Goal: Task Accomplishment & Management: Manage account settings

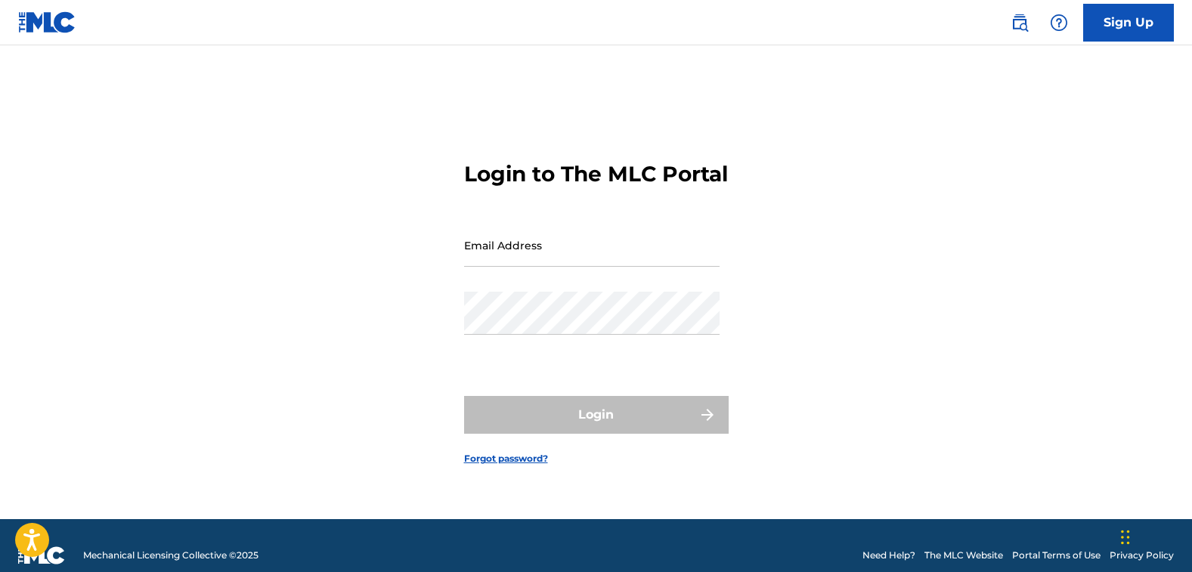
click at [531, 265] on input "Email Address" at bounding box center [591, 245] width 255 height 43
type input "[EMAIL_ADDRESS][DOMAIN_NAME]"
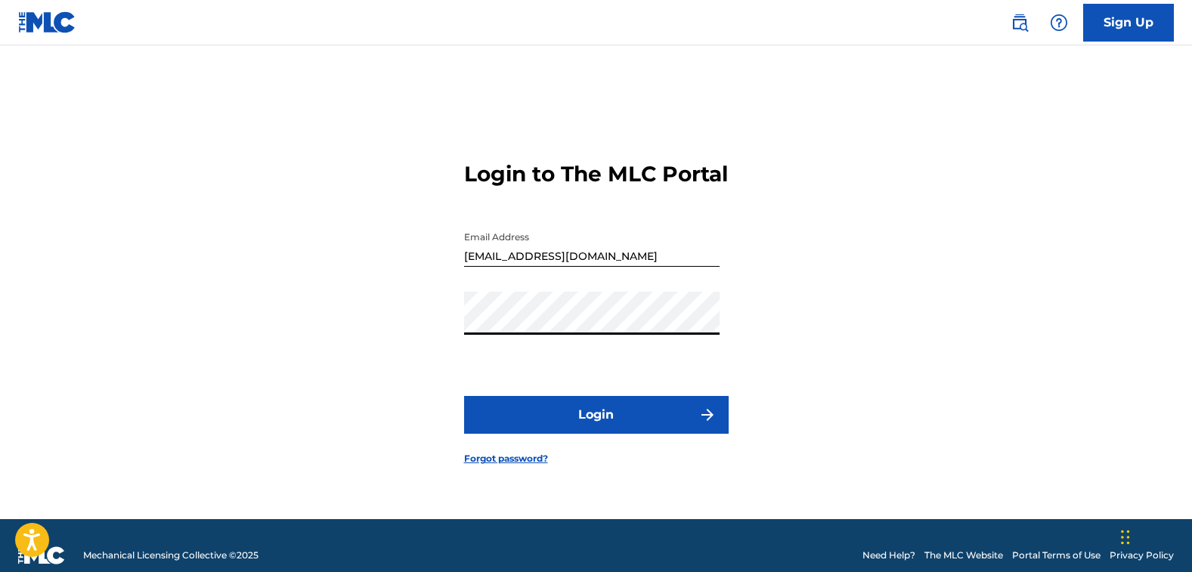
click at [577, 423] on button "Login" at bounding box center [596, 415] width 265 height 38
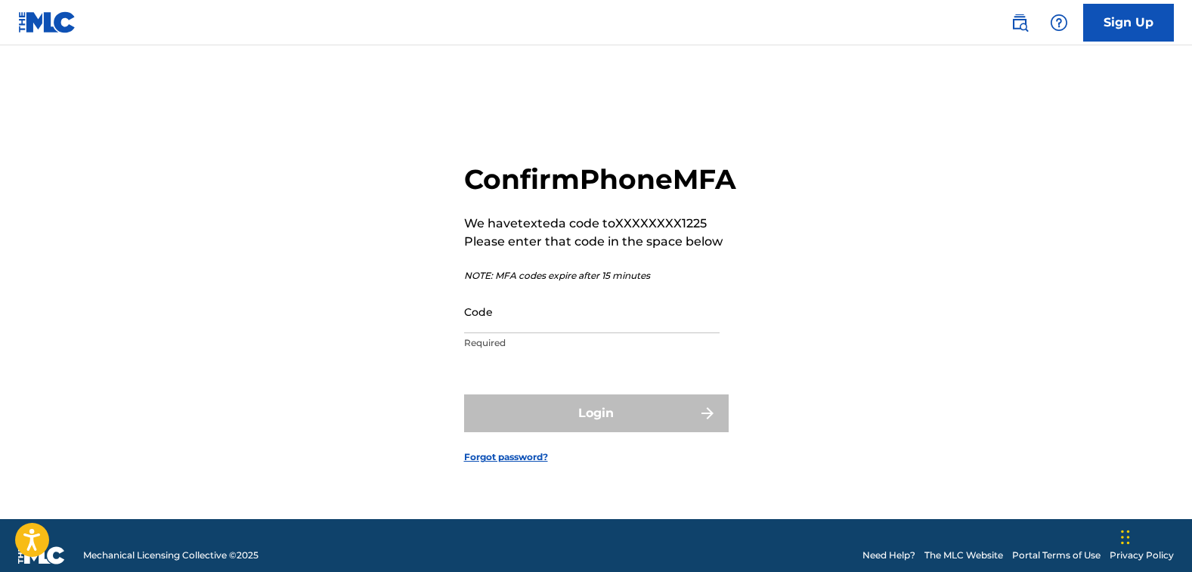
click at [604, 310] on input "Code" at bounding box center [591, 311] width 255 height 43
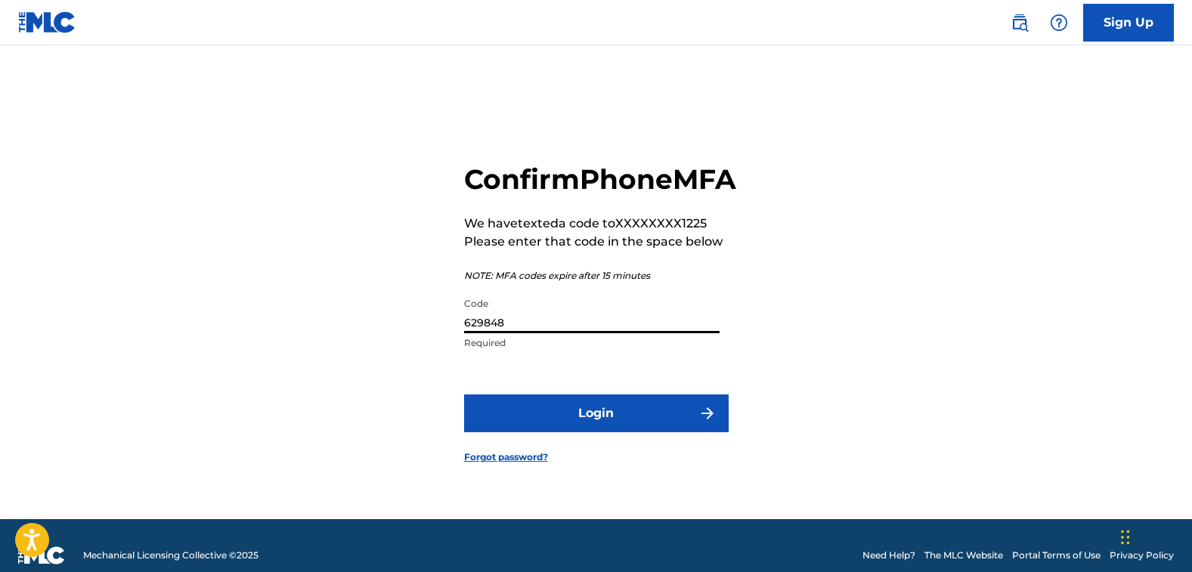
type input "629848"
click at [620, 423] on button "Login" at bounding box center [596, 414] width 265 height 38
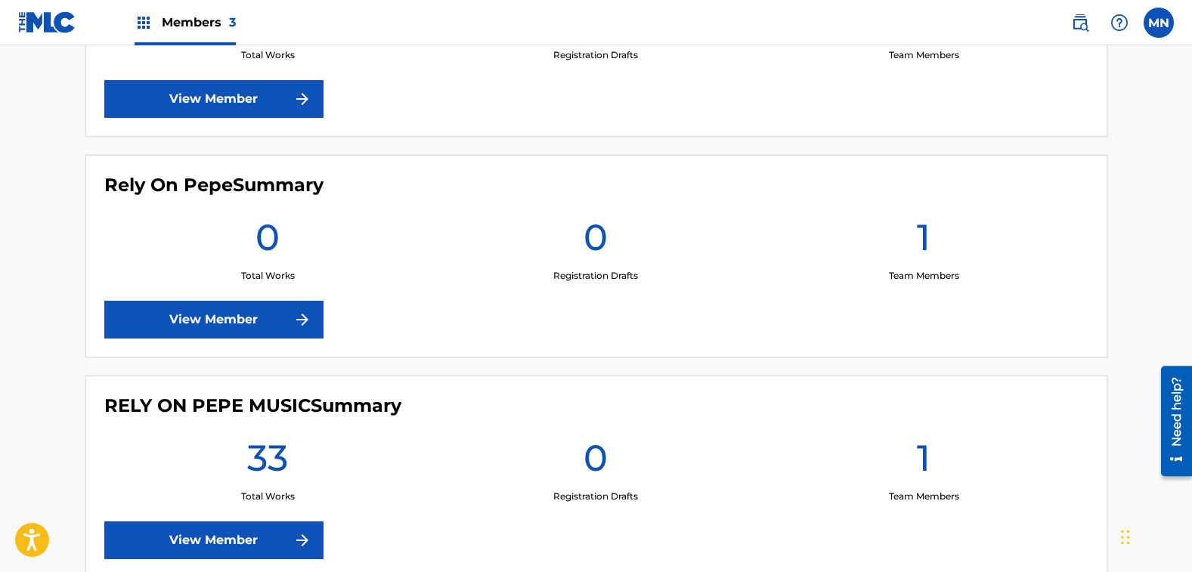
scroll to position [643, 0]
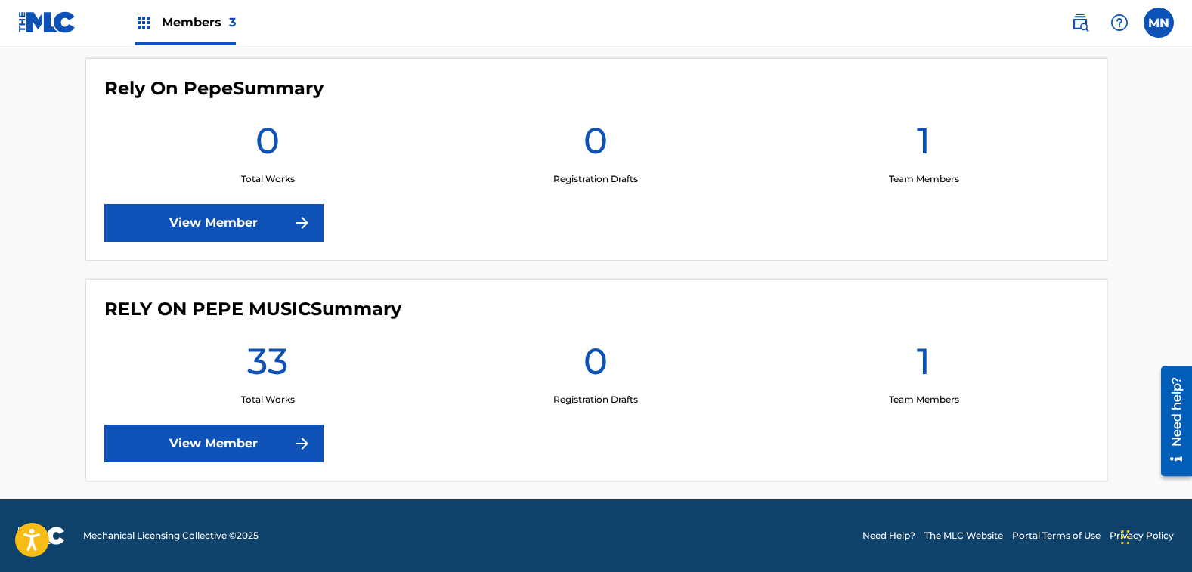
click at [271, 356] on h1 "33" at bounding box center [267, 366] width 41 height 54
click at [212, 447] on link "View Member" at bounding box center [213, 444] width 219 height 38
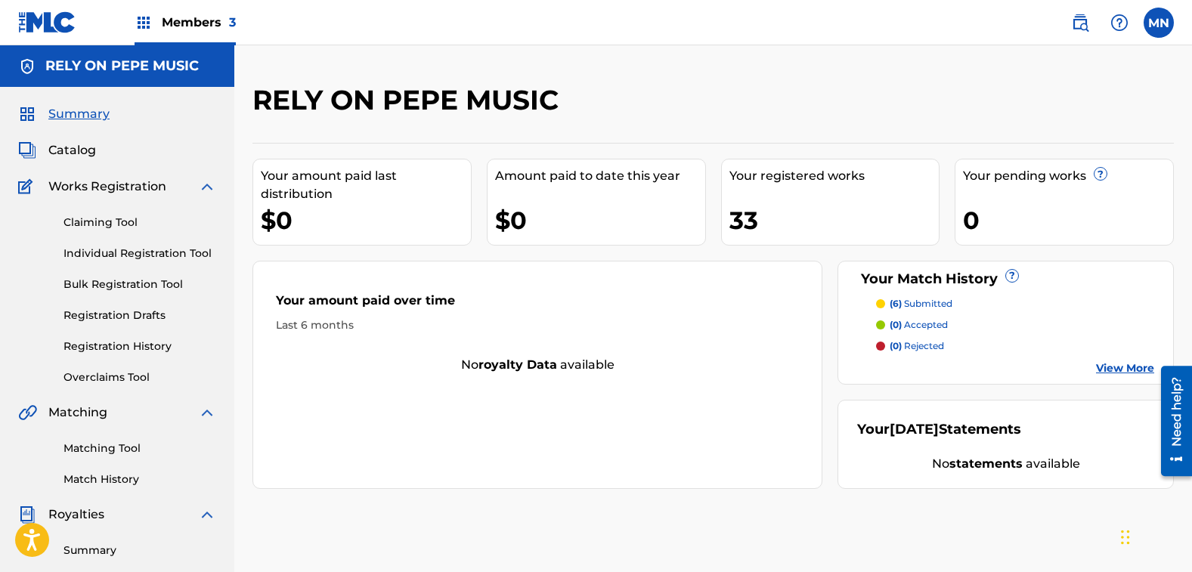
click at [1125, 365] on link "View More" at bounding box center [1125, 369] width 58 height 16
